Goal: Download file/media

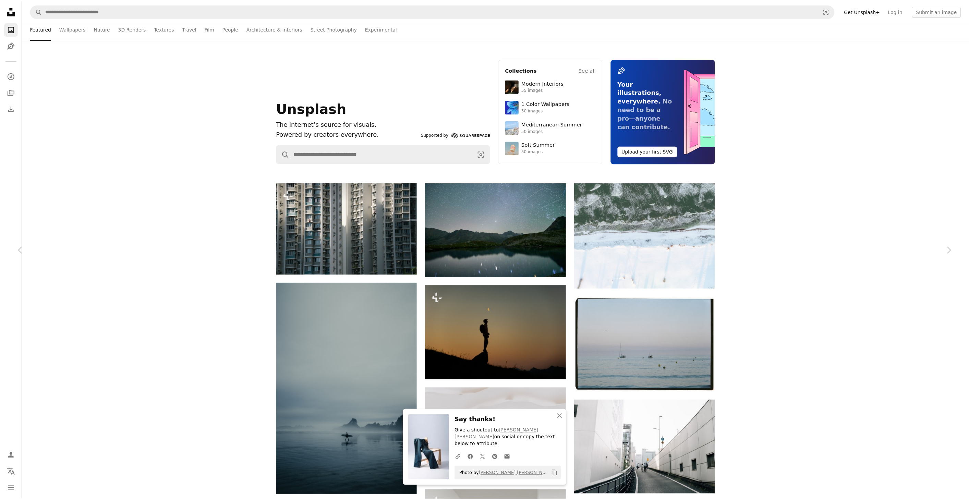
scroll to position [26388, 0]
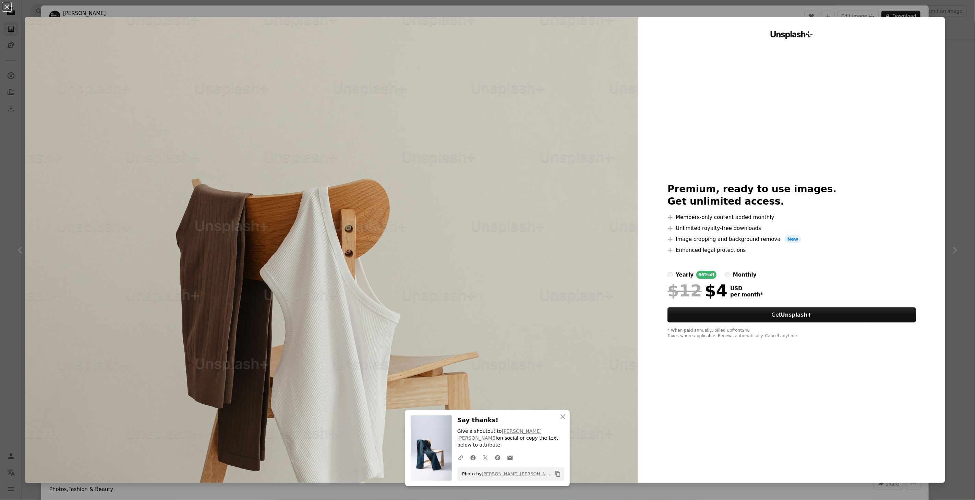
click at [952, 65] on div "An X shape An X shape Close Say thanks! Give a shoutout to [PERSON_NAME] [PERSO…" at bounding box center [487, 250] width 975 height 500
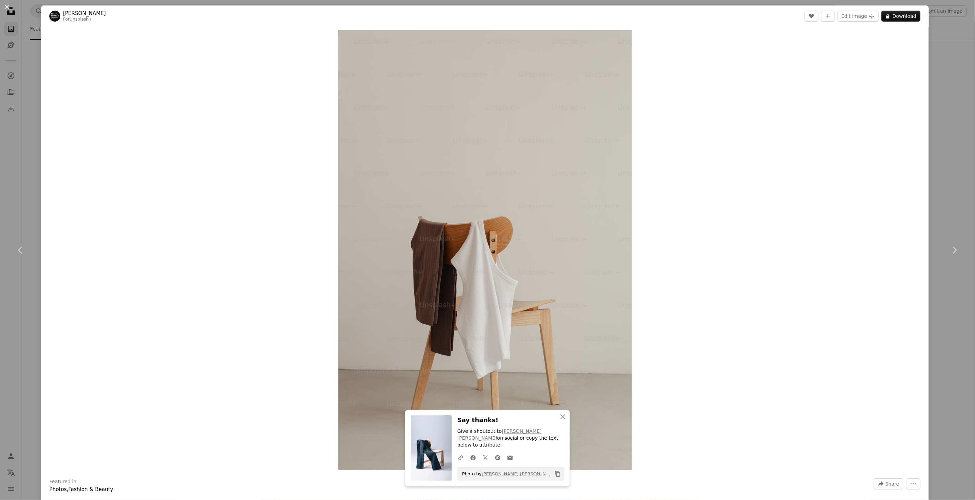
click at [943, 68] on div "An X shape Chevron left Chevron right An X shape Close Say thanks! Give a shout…" at bounding box center [487, 250] width 975 height 500
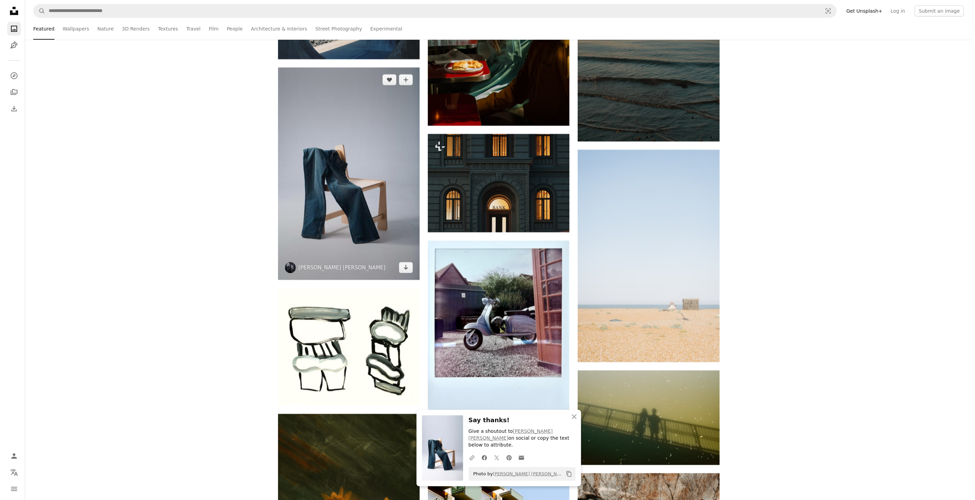
scroll to position [26426, 0]
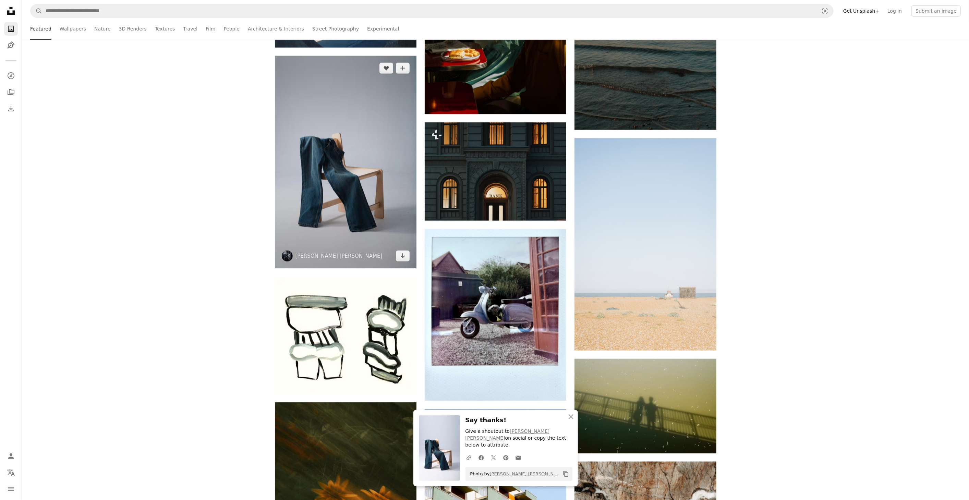
click at [345, 215] on img at bounding box center [346, 162] width 142 height 212
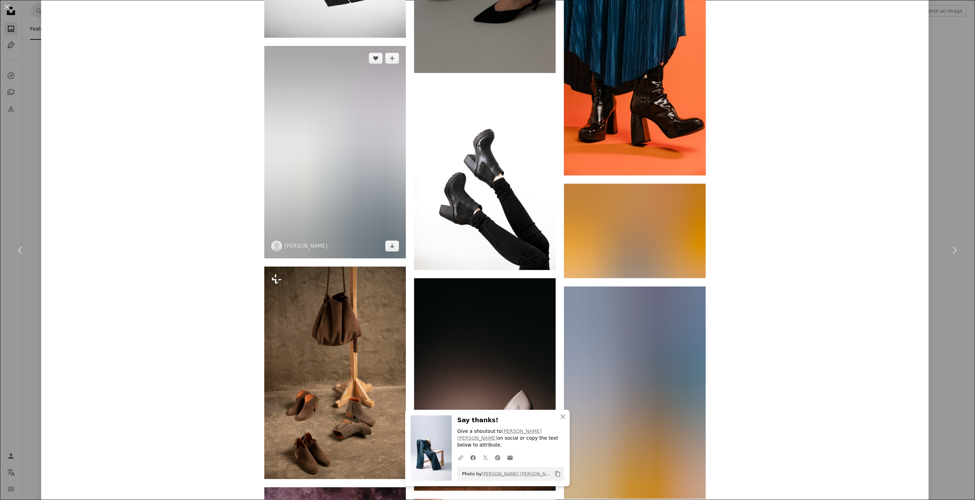
scroll to position [647, 0]
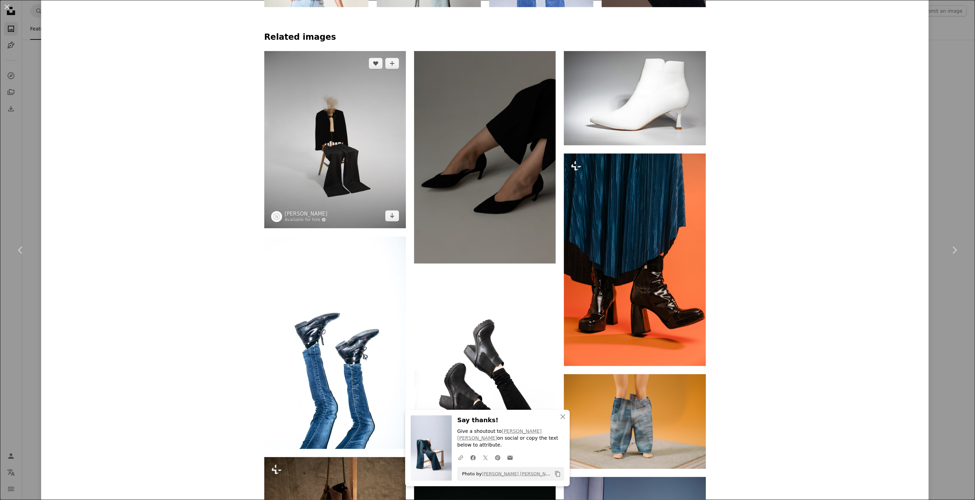
click at [337, 156] on img at bounding box center [335, 139] width 142 height 177
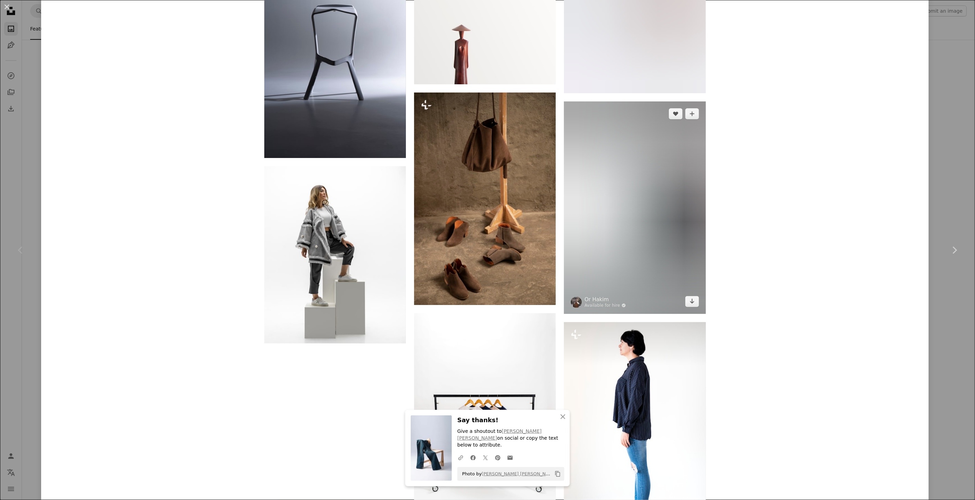
scroll to position [2839, 0]
